Goal: Task Accomplishment & Management: Use online tool/utility

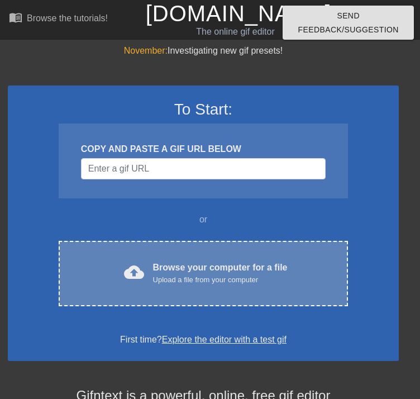
click at [125, 265] on span "cloud_upload" at bounding box center [134, 272] width 20 height 20
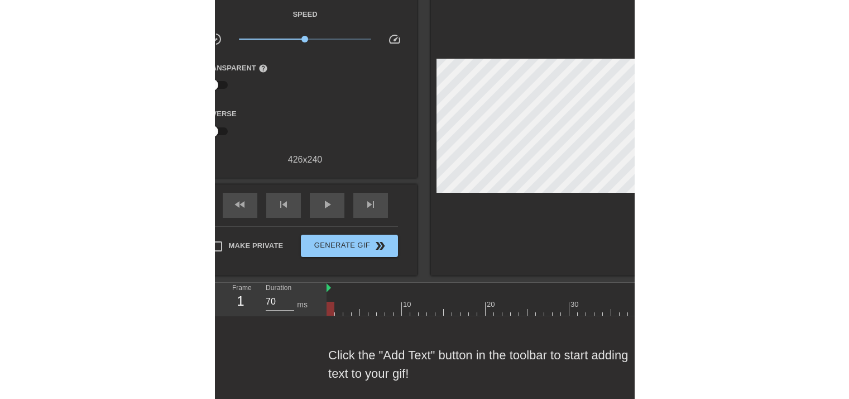
scroll to position [83, 0]
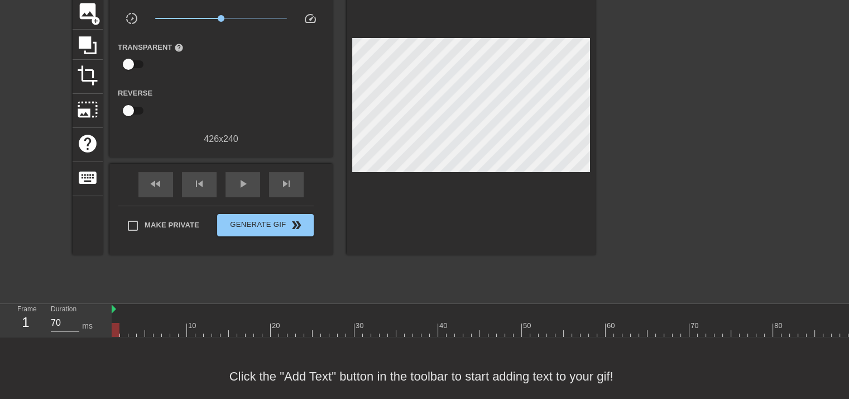
click at [113, 325] on div at bounding box center [116, 330] width 8 height 14
drag, startPoint x: 118, startPoint y: 330, endPoint x: 838, endPoint y: 339, distance: 719.8
click at [419, 337] on div "10 20 30 40 50 60 70 80 90 100 110 120 130 140" at bounding box center [481, 321] width 738 height 34
click at [358, 329] on div at bounding box center [356, 330] width 8 height 14
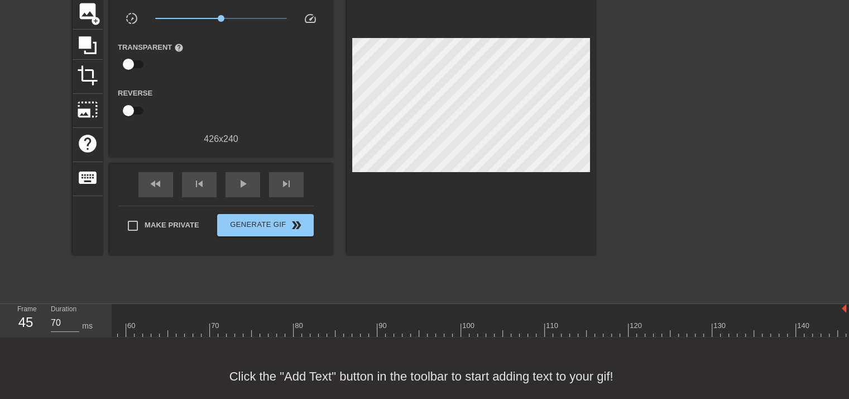
drag, startPoint x: 358, startPoint y: 323, endPoint x: 4, endPoint y: 333, distance: 354.1
click at [4, 333] on div "Frame 45 Duration 70 ms 10 20 30 40 50 60 70 80 90 100 110 120 130 140" at bounding box center [424, 321] width 849 height 34
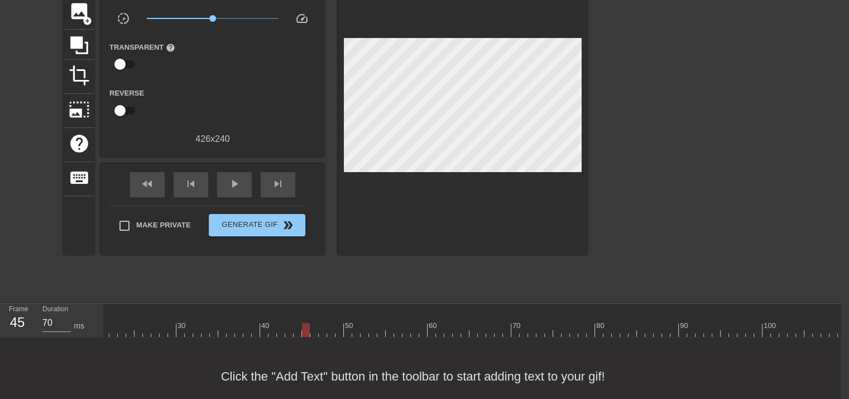
scroll to position [0, 0]
type input "70"
drag, startPoint x: 477, startPoint y: 332, endPoint x: 725, endPoint y: 304, distance: 249.4
click at [419, 304] on div "10 20 30 40 50 60 70 80 90 100 110 120 130 140" at bounding box center [710, 320] width 1214 height 33
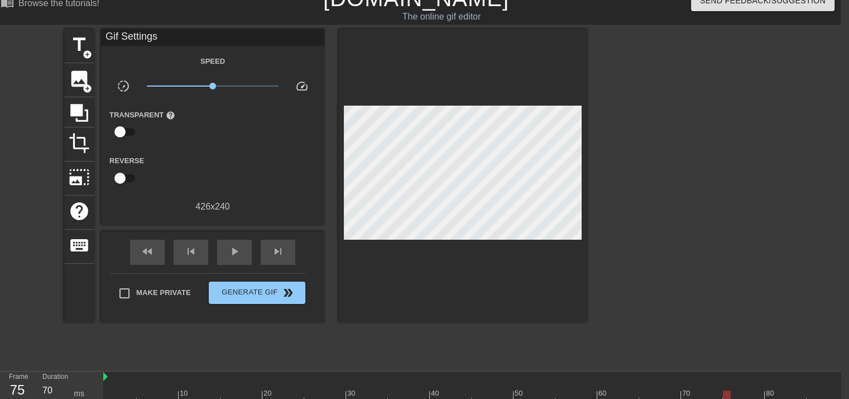
scroll to position [15, 8]
click at [85, 87] on span "add_circle" at bounding box center [87, 88] width 9 height 9
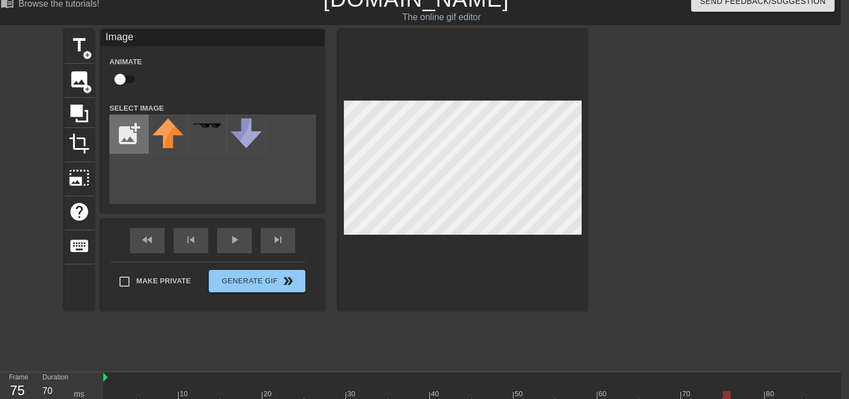
click at [127, 132] on input "file" at bounding box center [129, 134] width 38 height 38
click at [134, 117] on input "file" at bounding box center [129, 134] width 38 height 38
click at [129, 134] on input "file" at bounding box center [129, 134] width 38 height 38
click at [138, 135] on input "file" at bounding box center [129, 134] width 38 height 38
click at [133, 135] on input "file" at bounding box center [129, 134] width 38 height 38
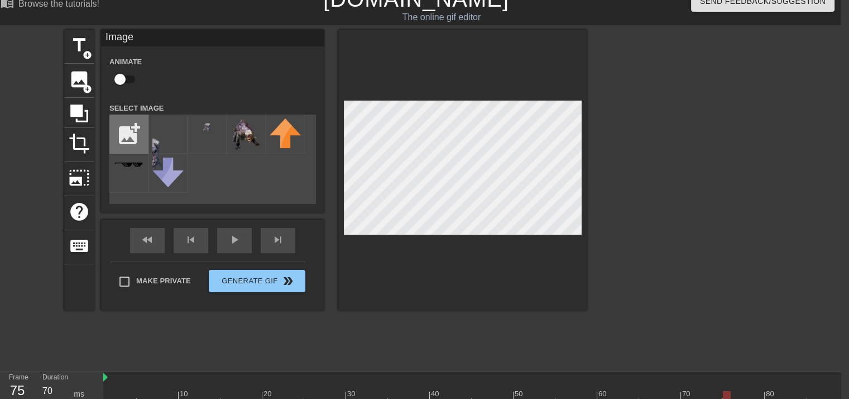
type input "C:\fakepath\Poxhoundleft.png"
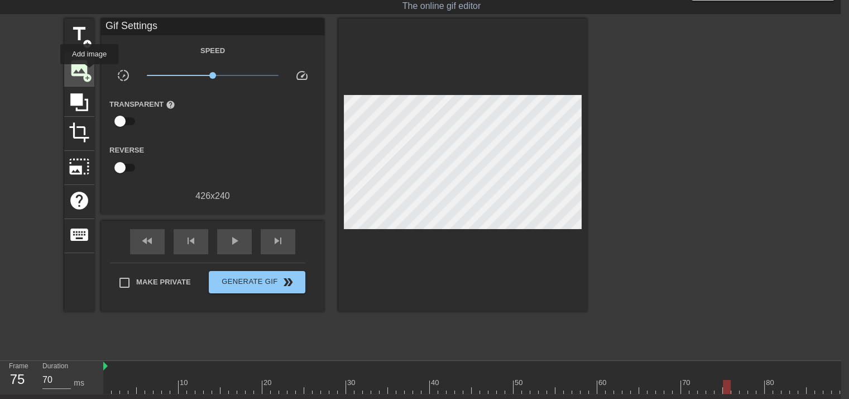
scroll to position [27, 8]
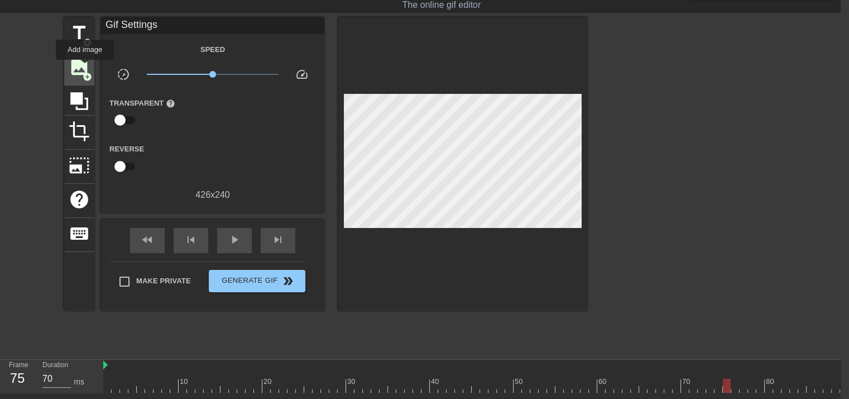
click at [85, 68] on span "image" at bounding box center [79, 66] width 21 height 21
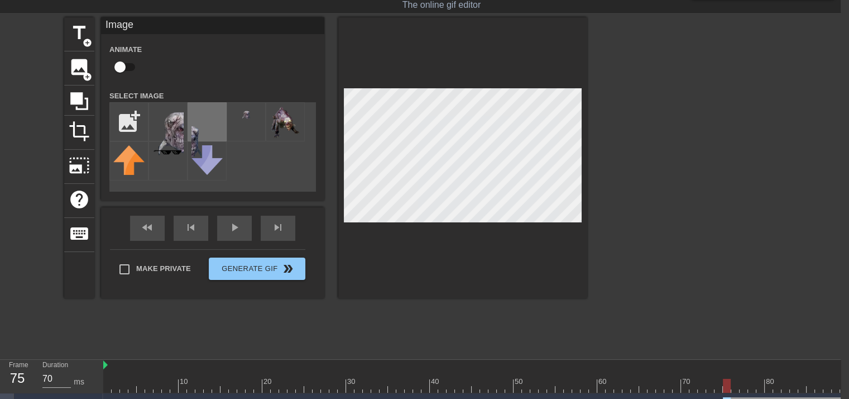
click at [207, 127] on img at bounding box center [207, 135] width 31 height 59
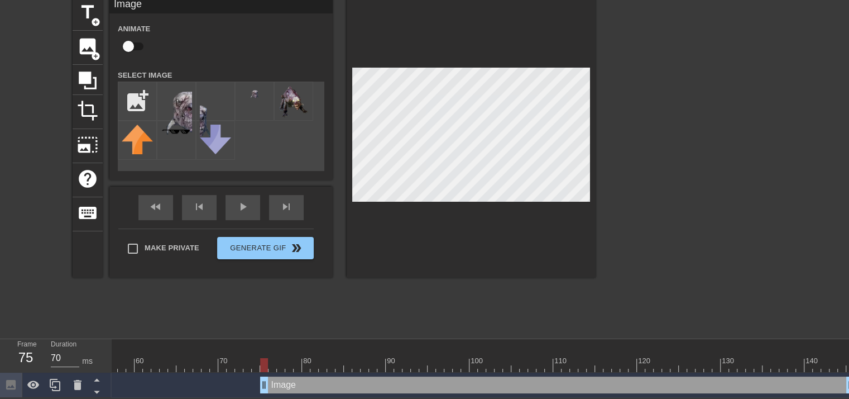
scroll to position [54, 8]
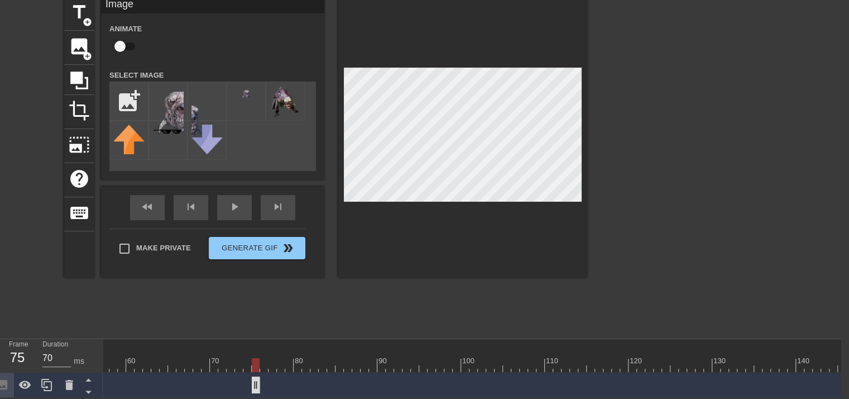
drag, startPoint x: 842, startPoint y: 379, endPoint x: 251, endPoint y: 369, distance: 590.8
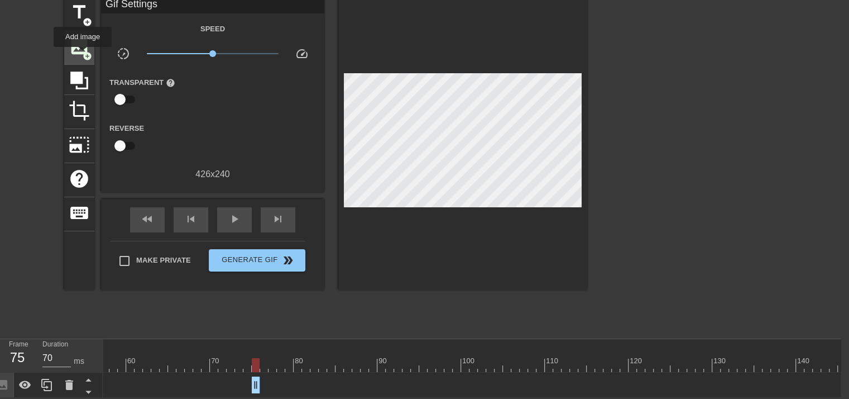
click at [83, 55] on div "image add_circle" at bounding box center [79, 48] width 30 height 34
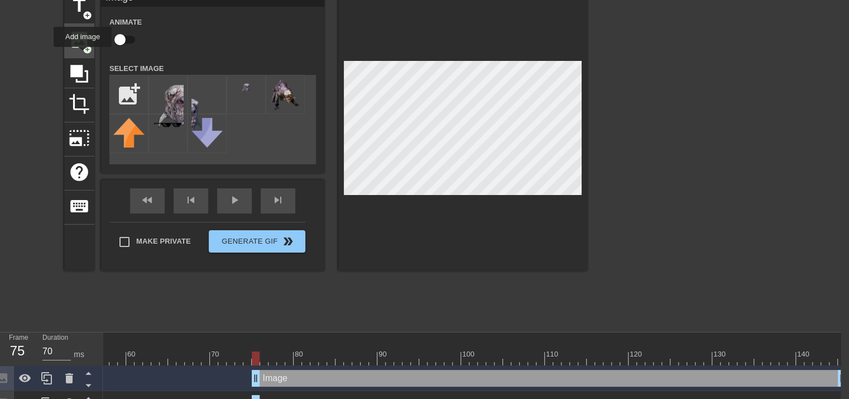
scroll to position [79, 8]
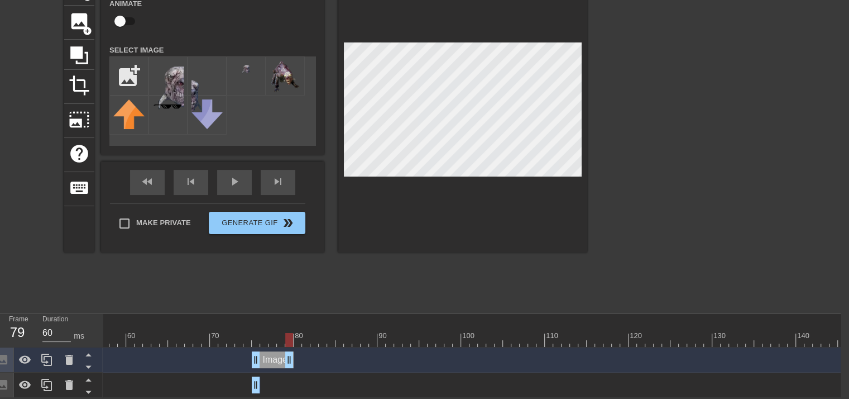
type input "70"
drag, startPoint x: 845, startPoint y: 349, endPoint x: 257, endPoint y: 345, distance: 588.0
click at [171, 76] on img at bounding box center [167, 87] width 31 height 55
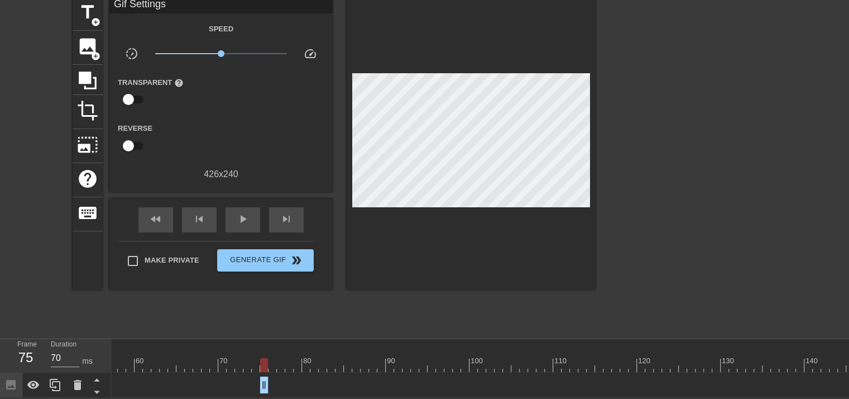
scroll to position [54, 0]
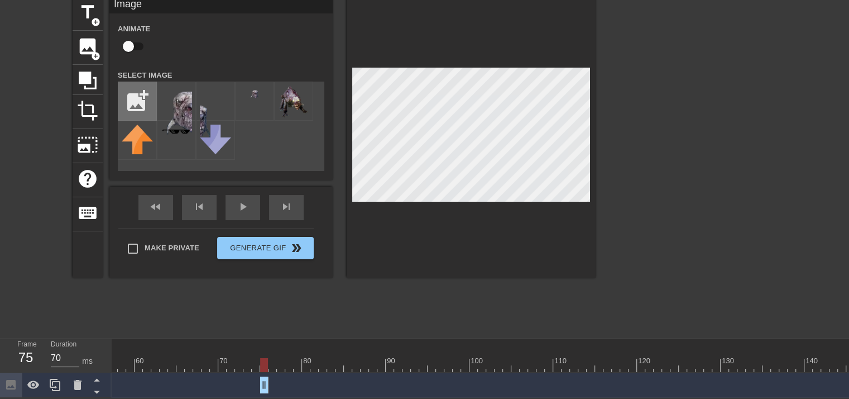
click at [141, 105] on input "file" at bounding box center [137, 101] width 38 height 38
type input "C:\fakepath\Untitled drawing.png"
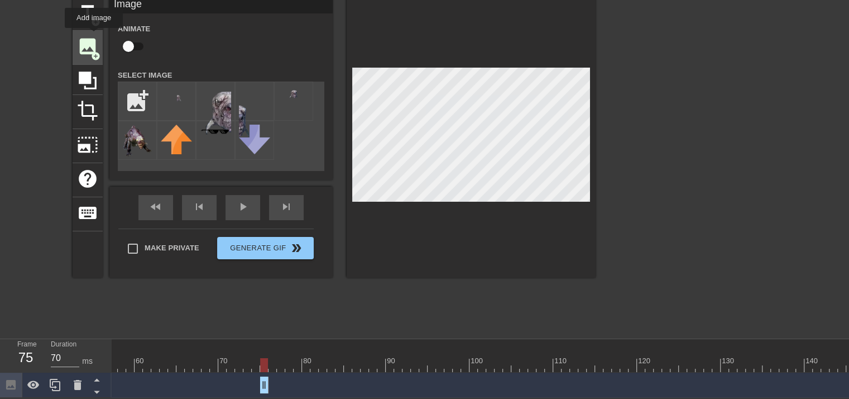
click at [94, 36] on span "image" at bounding box center [87, 46] width 21 height 21
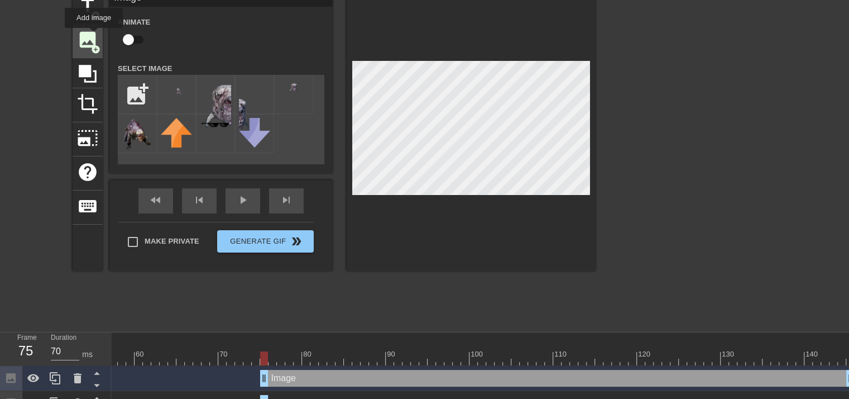
scroll to position [79, 0]
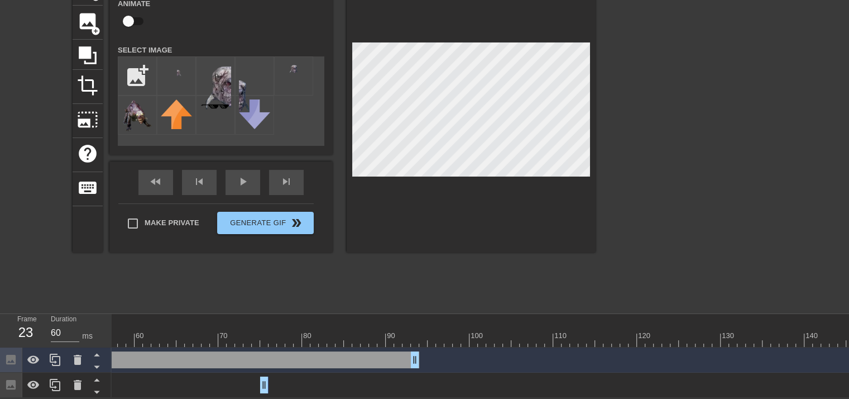
drag, startPoint x: 844, startPoint y: 351, endPoint x: 480, endPoint y: 349, distance: 364.1
click at [419, 351] on div "Image drag_handle drag_handle" at bounding box center [122, 359] width 595 height 17
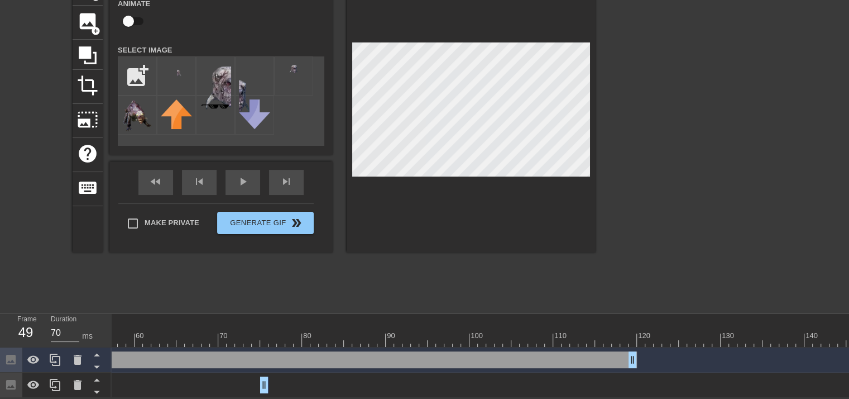
drag, startPoint x: 450, startPoint y: 357, endPoint x: 618, endPoint y: 329, distance: 170.4
click at [419, 329] on div "10 20 30 40 50 60 70 80 90 100 110 120 130 140 Image drag_handle drag_handle Im…" at bounding box center [481, 356] width 738 height 84
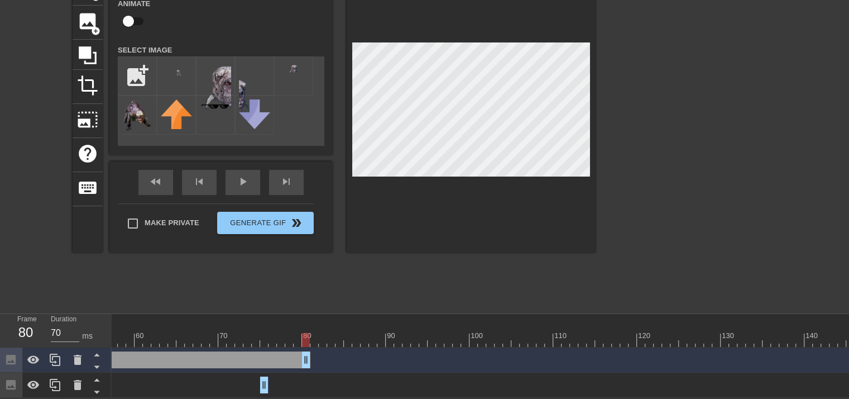
drag, startPoint x: 659, startPoint y: 350, endPoint x: 291, endPoint y: 340, distance: 367.5
click at [291, 340] on div "10 20 30 40 50 60 70 80 90 100 110 120 130 140 Image drag_handle drag_handle Im…" at bounding box center [481, 356] width 738 height 84
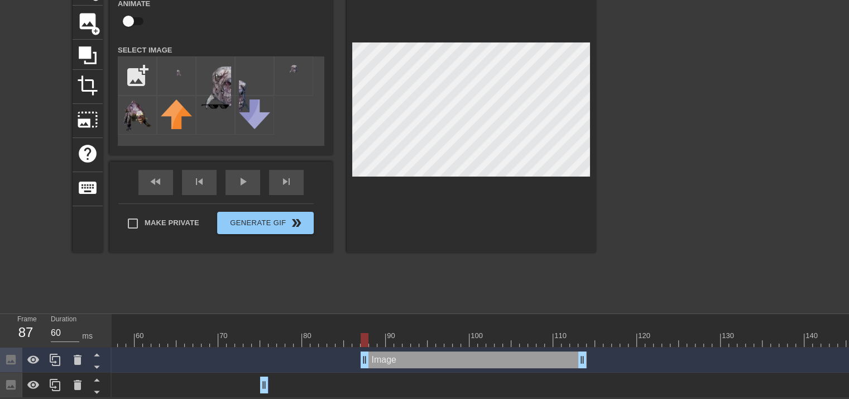
drag, startPoint x: 193, startPoint y: 356, endPoint x: 480, endPoint y: 346, distance: 287.2
click at [419, 351] on div "Image drag_handle drag_handle" at bounding box center [474, 359] width 226 height 17
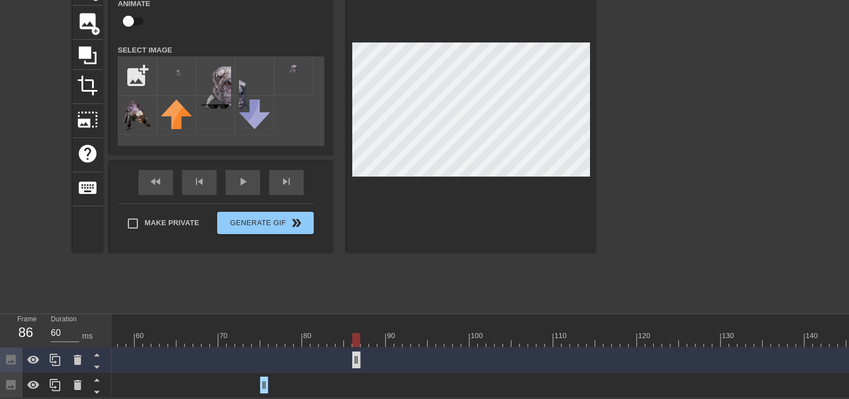
drag, startPoint x: 577, startPoint y: 355, endPoint x: 358, endPoint y: 353, distance: 219.4
click at [351, 351] on div "Image drag_handle drag_handle" at bounding box center [247, 359] width 1214 height 17
drag, startPoint x: 355, startPoint y: 350, endPoint x: 367, endPoint y: 349, distance: 12.9
drag, startPoint x: 363, startPoint y: 351, endPoint x: 274, endPoint y: 351, distance: 89.3
click at [274, 351] on div "Image drag_handle drag_handle" at bounding box center [272, 359] width 25 height 17
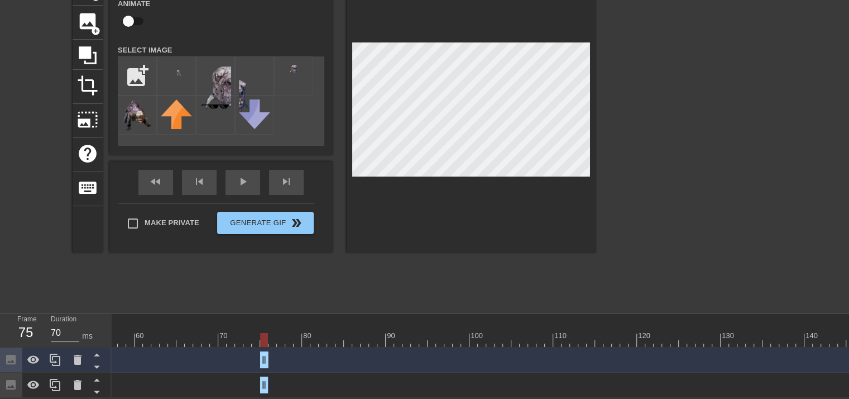
drag, startPoint x: 281, startPoint y: 352, endPoint x: 266, endPoint y: 352, distance: 15.1
click at [172, 79] on div at bounding box center [176, 75] width 39 height 39
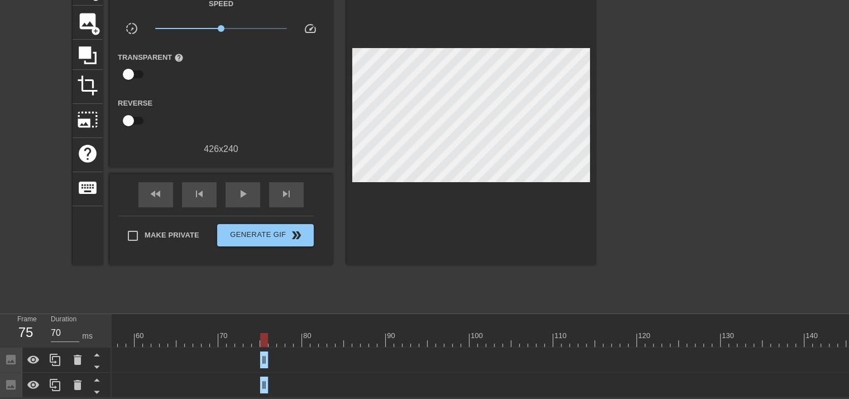
click at [419, 99] on div at bounding box center [693, 139] width 168 height 335
click at [419, 228] on div at bounding box center [471, 118] width 249 height 293
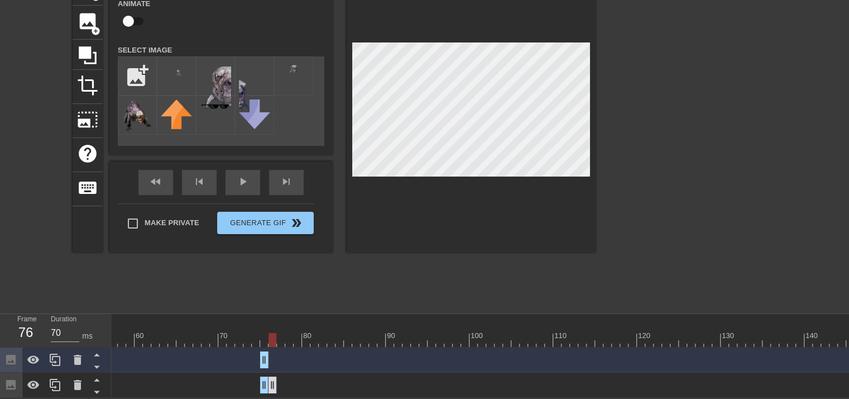
drag, startPoint x: 264, startPoint y: 376, endPoint x: 270, endPoint y: 376, distance: 6.1
click at [272, 377] on div "Image drag_handle drag_handle" at bounding box center [272, 384] width 25 height 17
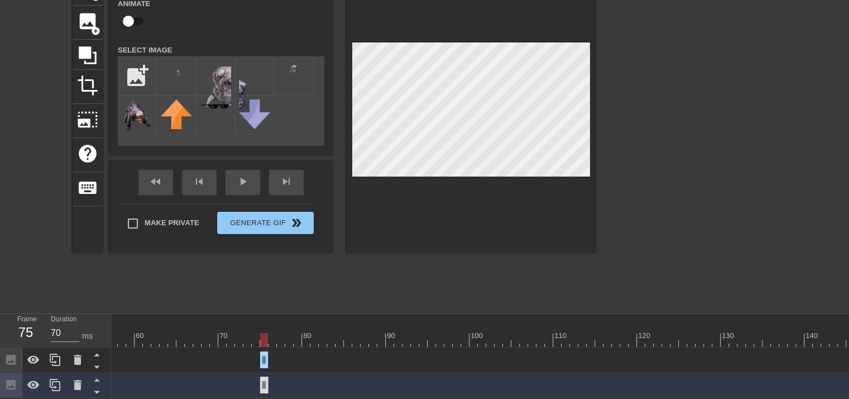
drag, startPoint x: 281, startPoint y: 376, endPoint x: 268, endPoint y: 377, distance: 12.9
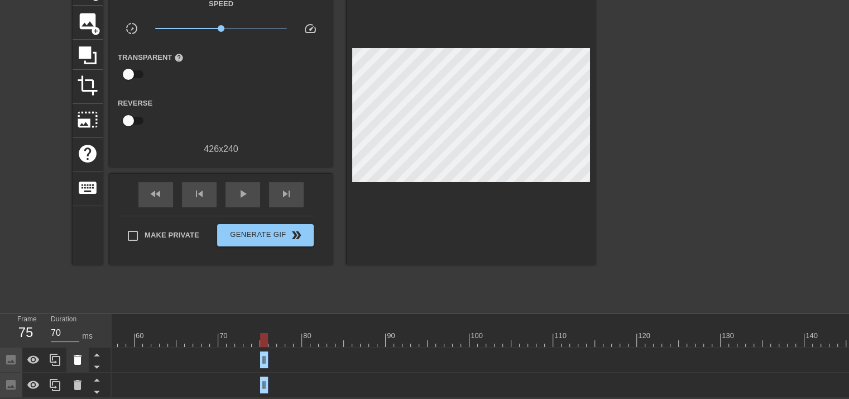
click at [81, 355] on icon at bounding box center [77, 359] width 13 height 13
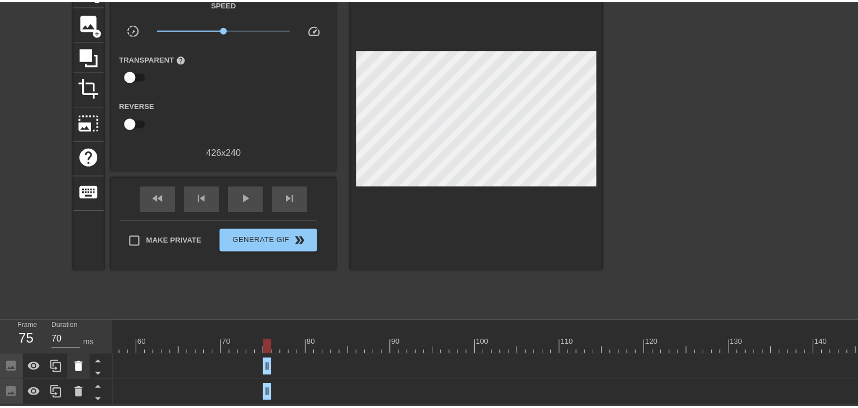
scroll to position [71, 0]
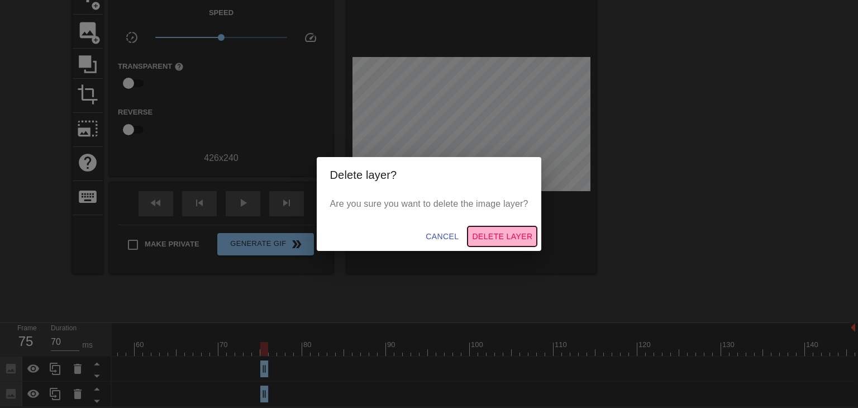
click at [419, 243] on button "Delete Layer" at bounding box center [501, 236] width 69 height 21
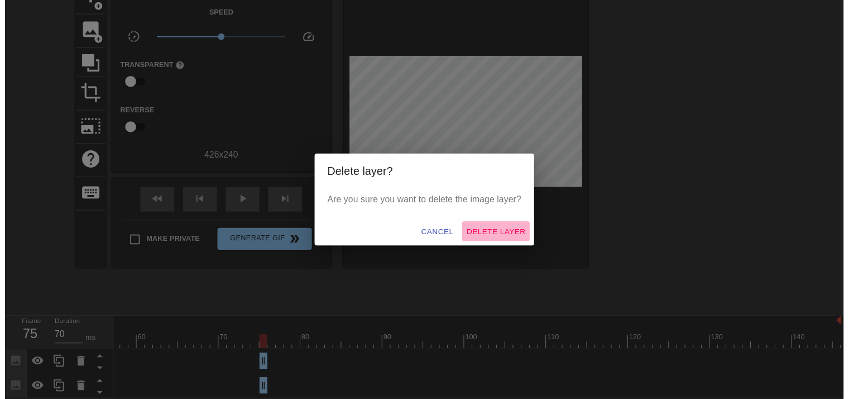
scroll to position [54, 0]
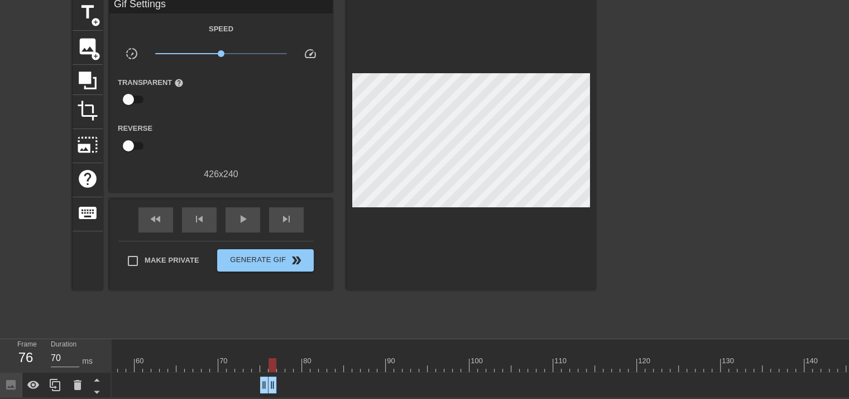
type input "60"
drag, startPoint x: 264, startPoint y: 376, endPoint x: 281, endPoint y: 375, distance: 17.3
click at [272, 376] on div "Image drag_handle drag_handle" at bounding box center [272, 384] width 25 height 17
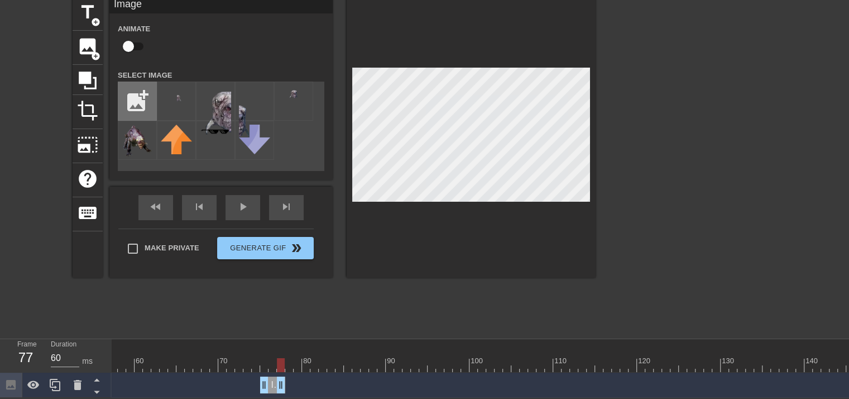
click at [134, 86] on input "file" at bounding box center [137, 101] width 38 height 38
type input "C:\fakepath\Untitled drawing (1).png"
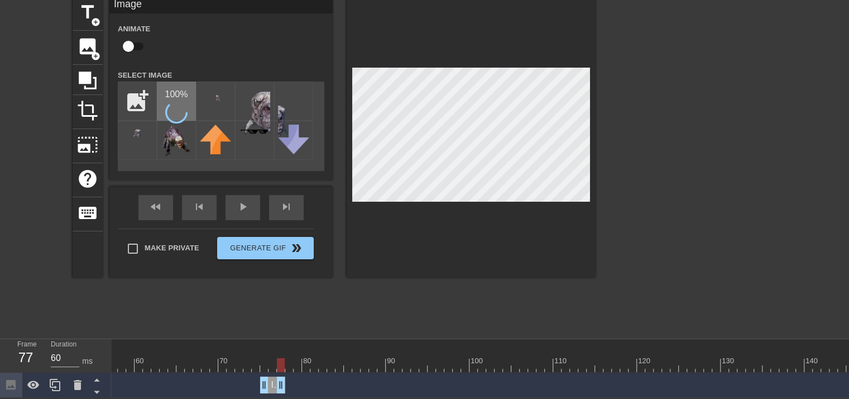
click at [178, 103] on icon at bounding box center [177, 112] width 26 height 26
click at [178, 103] on div at bounding box center [176, 101] width 39 height 39
drag, startPoint x: 284, startPoint y: 377, endPoint x: 266, endPoint y: 376, distance: 17.3
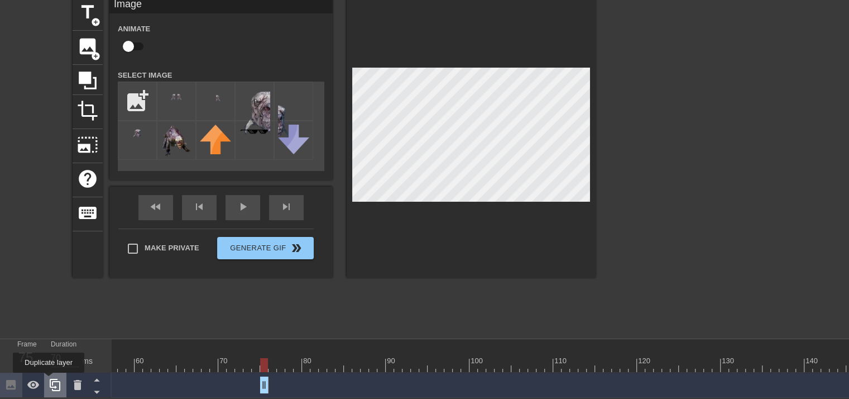
click at [49, 380] on icon at bounding box center [55, 384] width 13 height 13
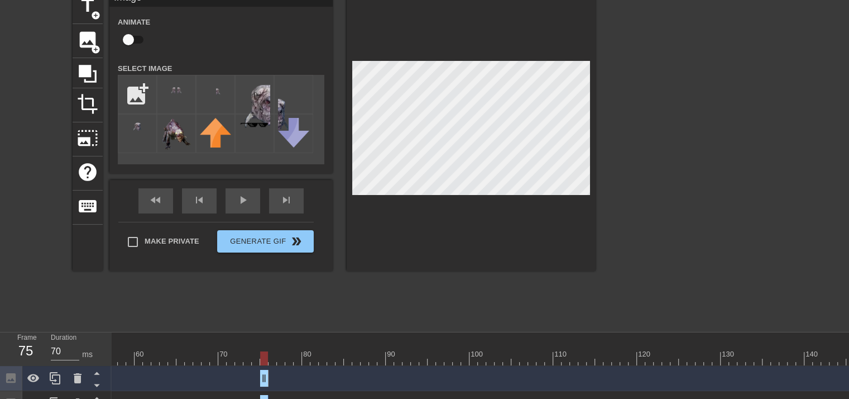
scroll to position [79, 0]
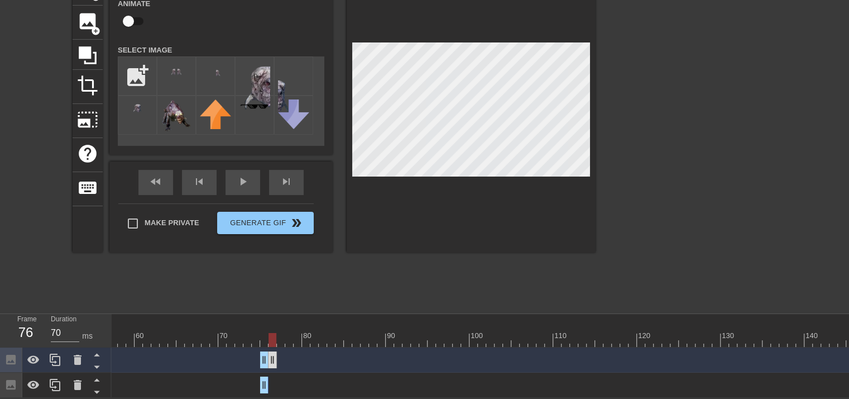
drag, startPoint x: 264, startPoint y: 352, endPoint x: 272, endPoint y: 351, distance: 7.9
drag, startPoint x: 264, startPoint y: 353, endPoint x: 270, endPoint y: 352, distance: 6.8
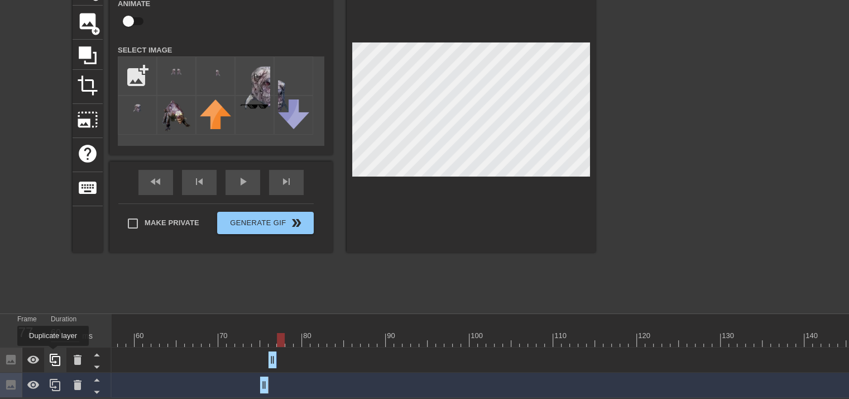
click at [53, 353] on icon at bounding box center [55, 359] width 13 height 13
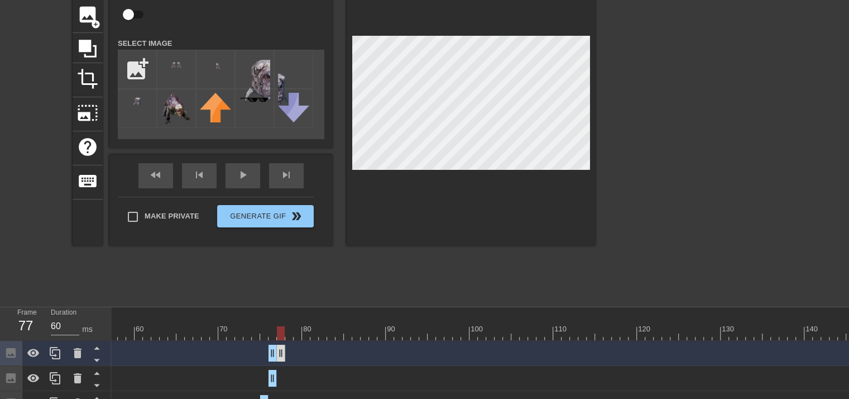
drag, startPoint x: 274, startPoint y: 351, endPoint x: 280, endPoint y: 351, distance: 6.1
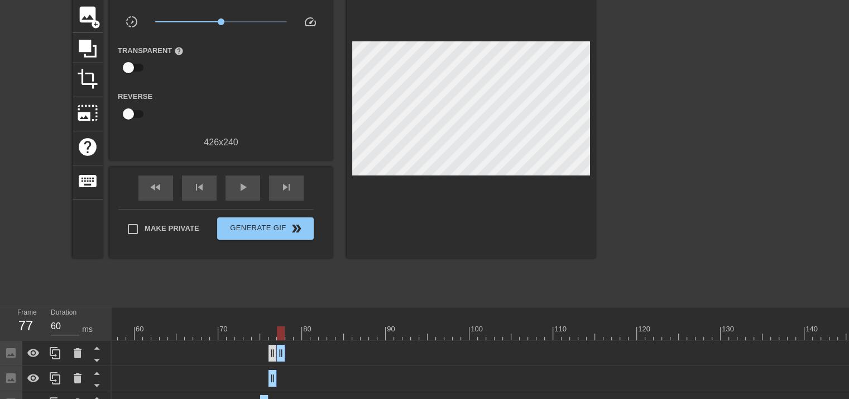
click at [271, 351] on div "Image drag_handle drag_handle" at bounding box center [247, 353] width 1214 height 17
drag, startPoint x: 271, startPoint y: 351, endPoint x: 277, endPoint y: 351, distance: 6.2
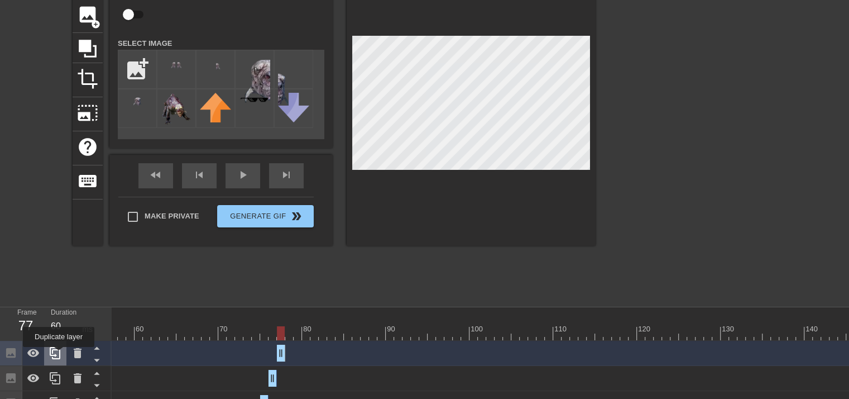
click at [59, 355] on icon at bounding box center [55, 352] width 13 height 13
drag, startPoint x: 283, startPoint y: 350, endPoint x: 292, endPoint y: 349, distance: 9.0
drag, startPoint x: 281, startPoint y: 353, endPoint x: 288, endPoint y: 352, distance: 6.9
click at [419, 187] on div "title add_circle image add_circle crop photo_size_select_large help keyboard Im…" at bounding box center [424, 132] width 849 height 335
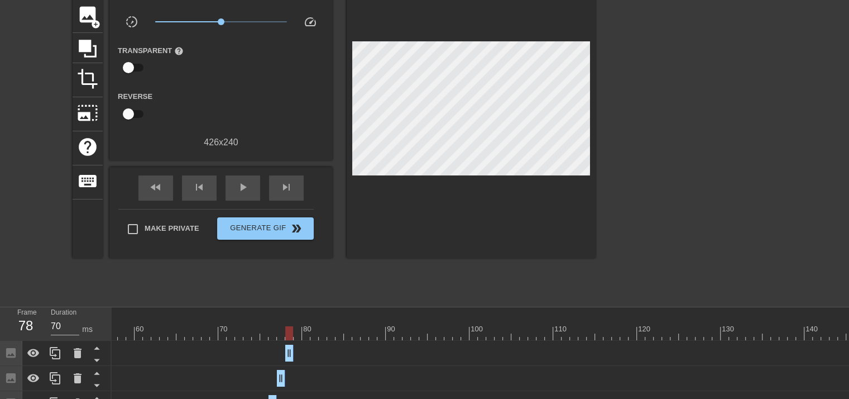
click at [419, 148] on div at bounding box center [471, 111] width 249 height 293
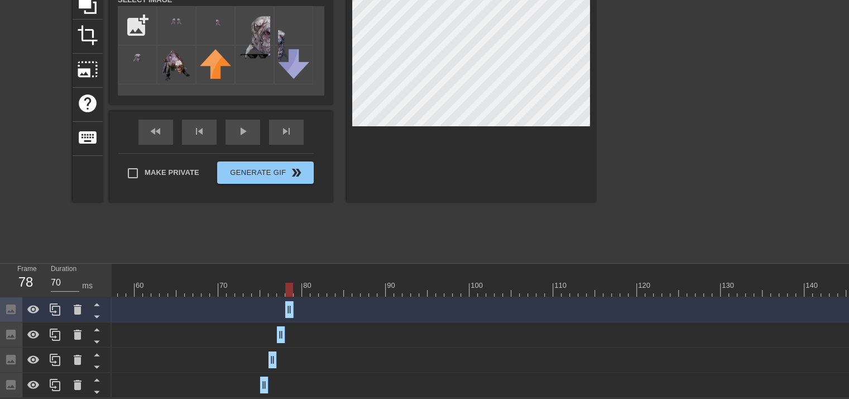
scroll to position [130, 0]
click at [58, 303] on icon at bounding box center [55, 309] width 13 height 13
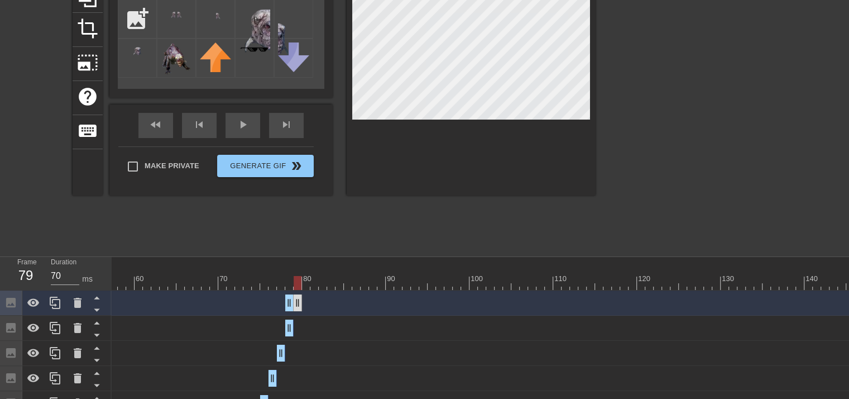
drag, startPoint x: 290, startPoint y: 300, endPoint x: 297, endPoint y: 300, distance: 6.7
drag, startPoint x: 286, startPoint y: 301, endPoint x: 294, endPoint y: 300, distance: 7.8
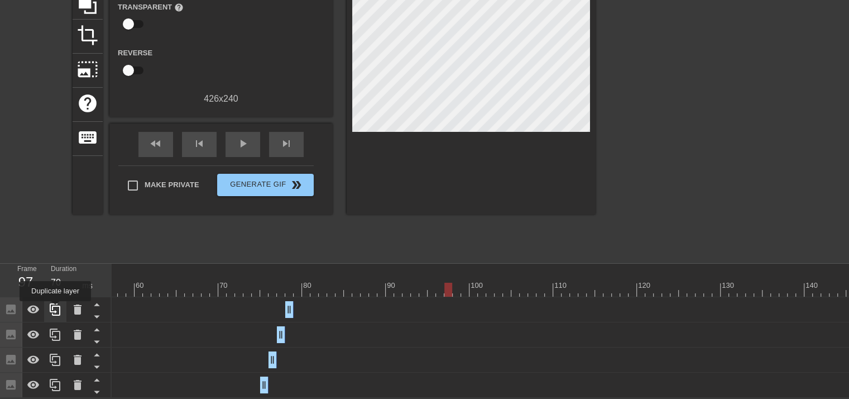
click at [55, 309] on icon at bounding box center [55, 309] width 13 height 13
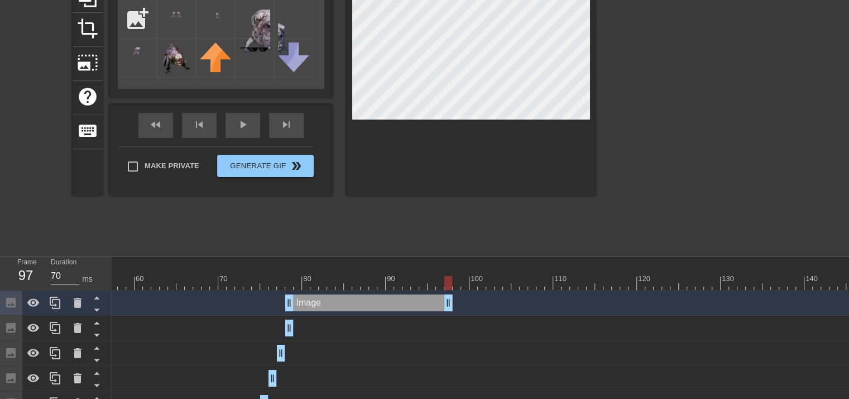
drag, startPoint x: 290, startPoint y: 300, endPoint x: 446, endPoint y: 302, distance: 155.8
drag, startPoint x: 288, startPoint y: 300, endPoint x: 457, endPoint y: 303, distance: 169.2
click at [419, 303] on div "Image drag_handle drag_handle" at bounding box center [247, 302] width 1214 height 17
click at [419, 376] on div "menu_book Browse the tutorials! [DOMAIN_NAME] The online gif editor Send Feedba…" at bounding box center [424, 143] width 849 height 546
click at [419, 165] on div at bounding box center [471, 55] width 249 height 281
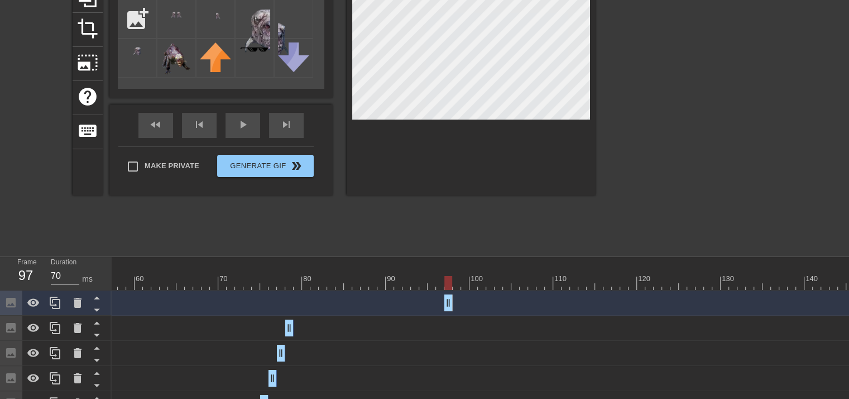
click at [419, 4] on div "title add_circle image add_circle crop photo_size_select_large help keyboard Im…" at bounding box center [424, 82] width 849 height 335
click at [82, 297] on icon at bounding box center [77, 302] width 13 height 13
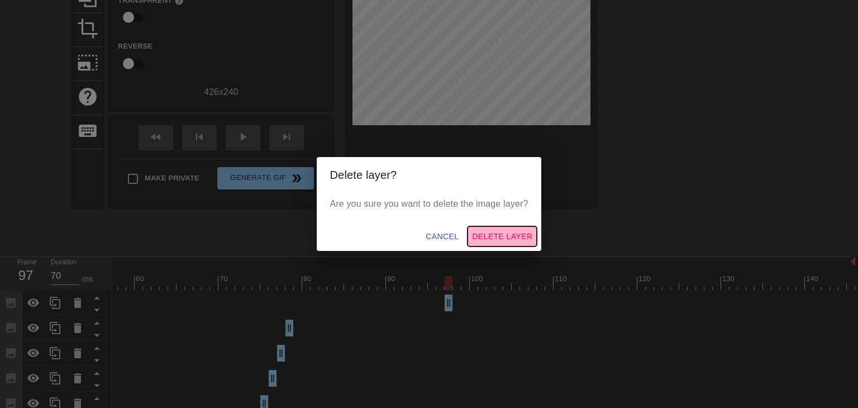
click at [419, 236] on span "Delete Layer" at bounding box center [502, 236] width 60 height 14
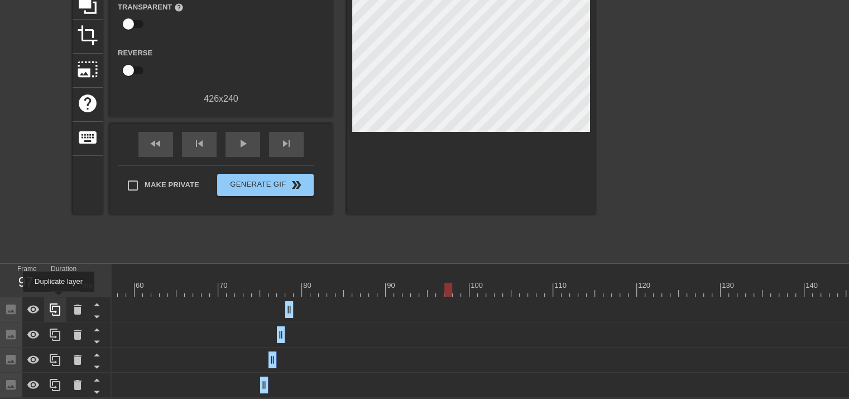
click at [59, 303] on icon at bounding box center [55, 309] width 11 height 12
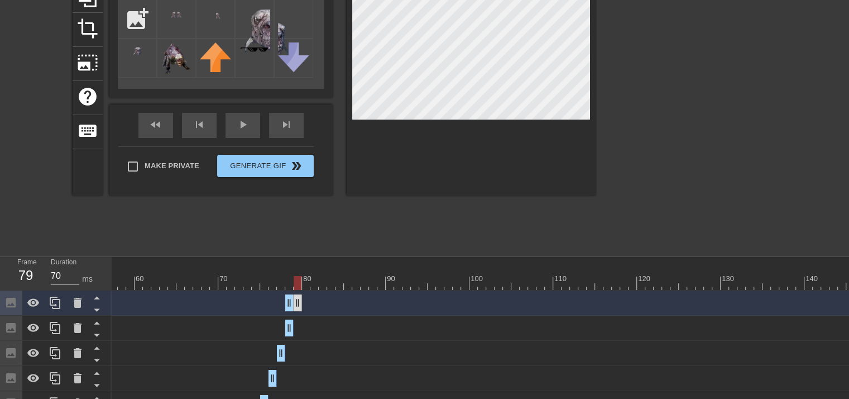
drag, startPoint x: 290, startPoint y: 296, endPoint x: 297, endPoint y: 294, distance: 7.1
drag, startPoint x: 287, startPoint y: 302, endPoint x: 295, endPoint y: 302, distance: 7.8
click at [80, 295] on div at bounding box center [77, 302] width 22 height 25
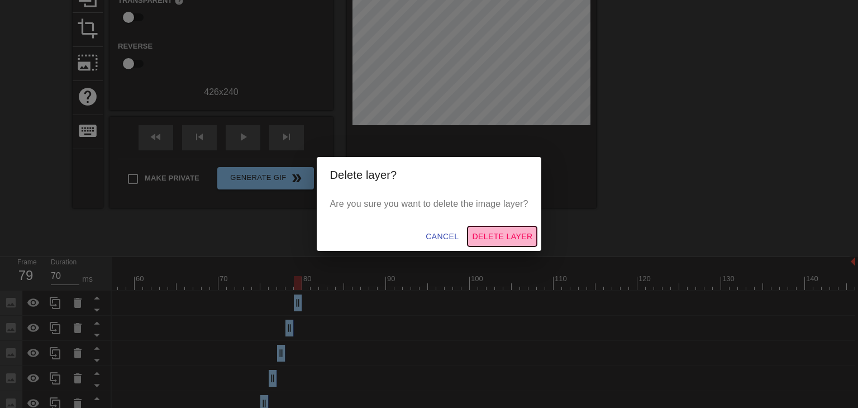
click at [419, 237] on span "Delete Layer" at bounding box center [502, 236] width 60 height 14
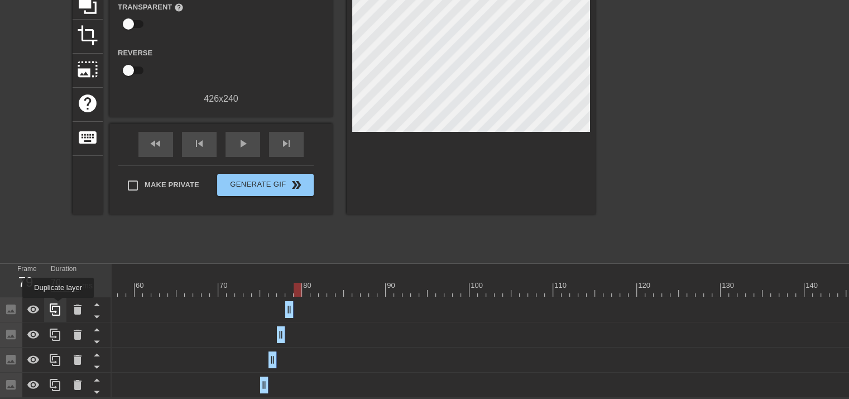
click at [58, 305] on icon at bounding box center [55, 309] width 13 height 13
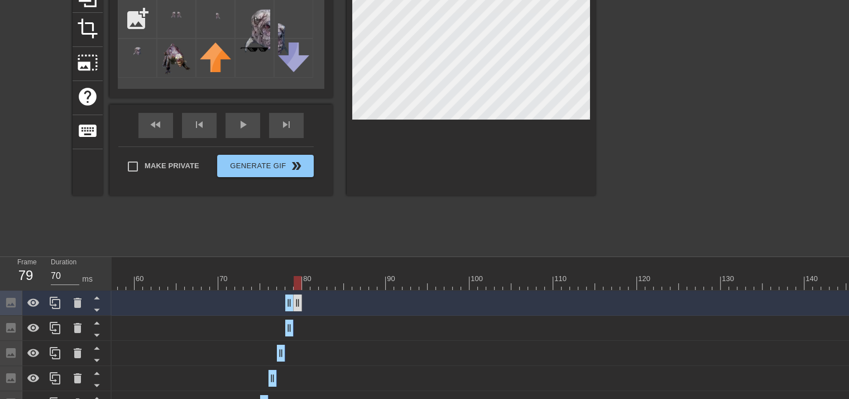
drag, startPoint x: 289, startPoint y: 307, endPoint x: 301, endPoint y: 307, distance: 12.3
drag, startPoint x: 286, startPoint y: 298, endPoint x: 296, endPoint y: 298, distance: 10.1
click at [419, 109] on div at bounding box center [471, 55] width 249 height 281
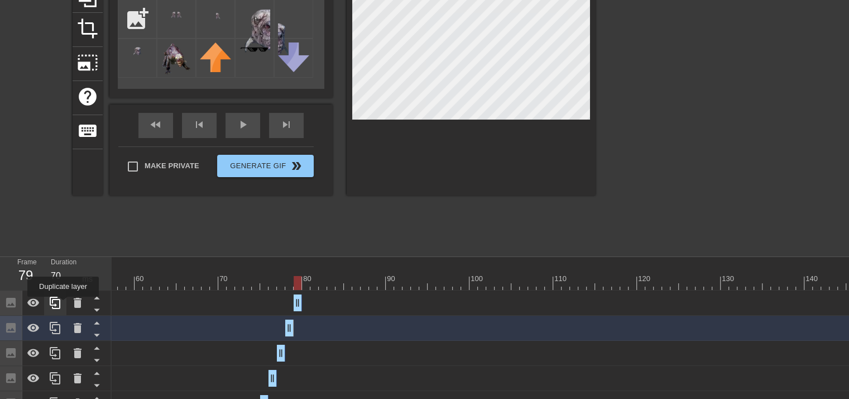
click at [63, 304] on div at bounding box center [55, 302] width 22 height 25
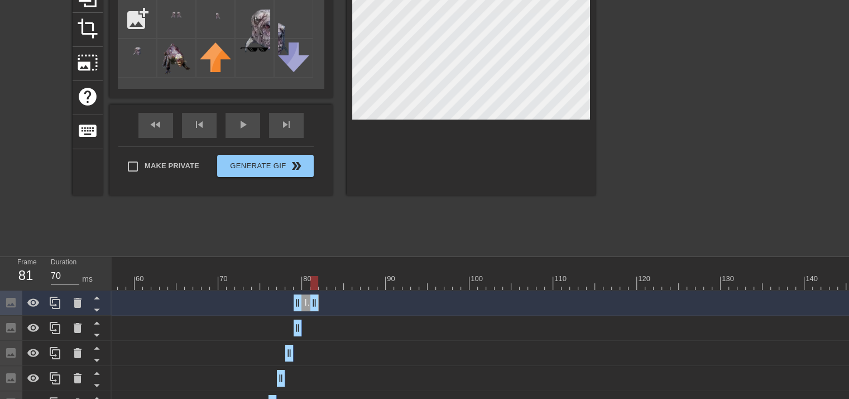
drag, startPoint x: 293, startPoint y: 297, endPoint x: 306, endPoint y: 294, distance: 13.3
drag, startPoint x: 313, startPoint y: 299, endPoint x: 307, endPoint y: 300, distance: 5.8
drag, startPoint x: 297, startPoint y: 302, endPoint x: 303, endPoint y: 302, distance: 5.6
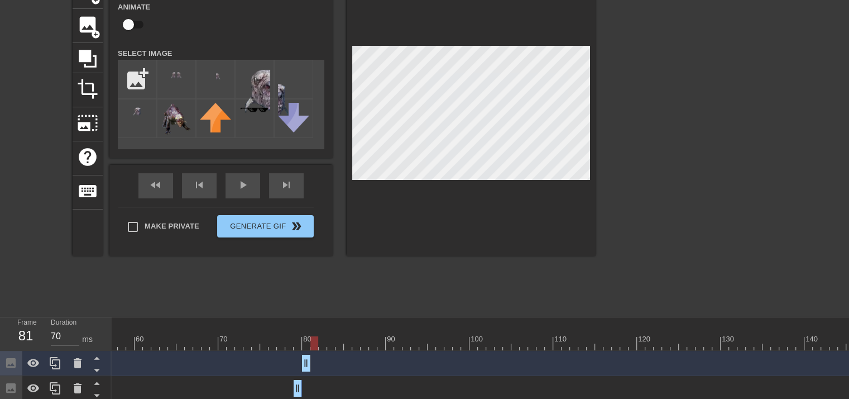
scroll to position [51, 0]
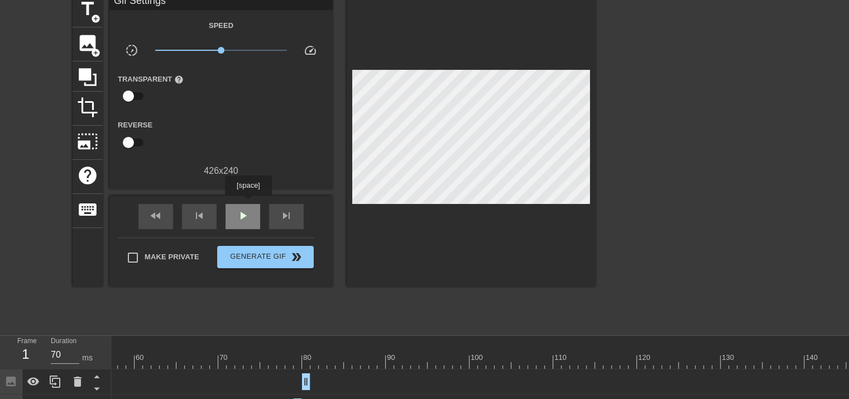
click at [248, 204] on div "play_arrow" at bounding box center [243, 216] width 35 height 25
click at [241, 215] on span "pause" at bounding box center [242, 215] width 13 height 13
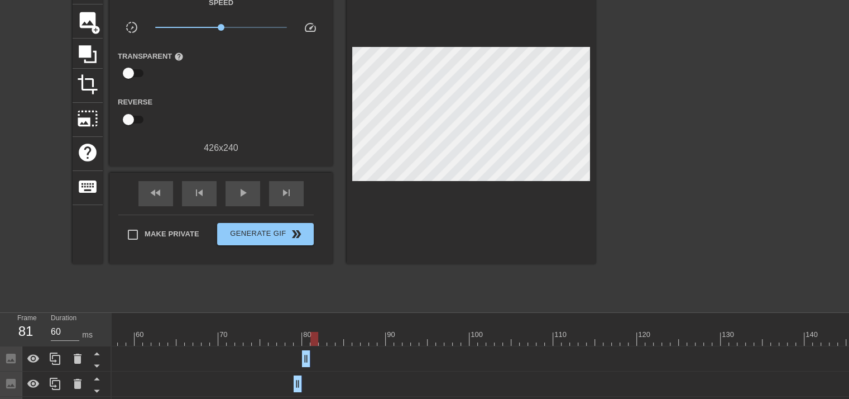
scroll to position [74, 0]
type input "70"
